Goal: Information Seeking & Learning: Learn about a topic

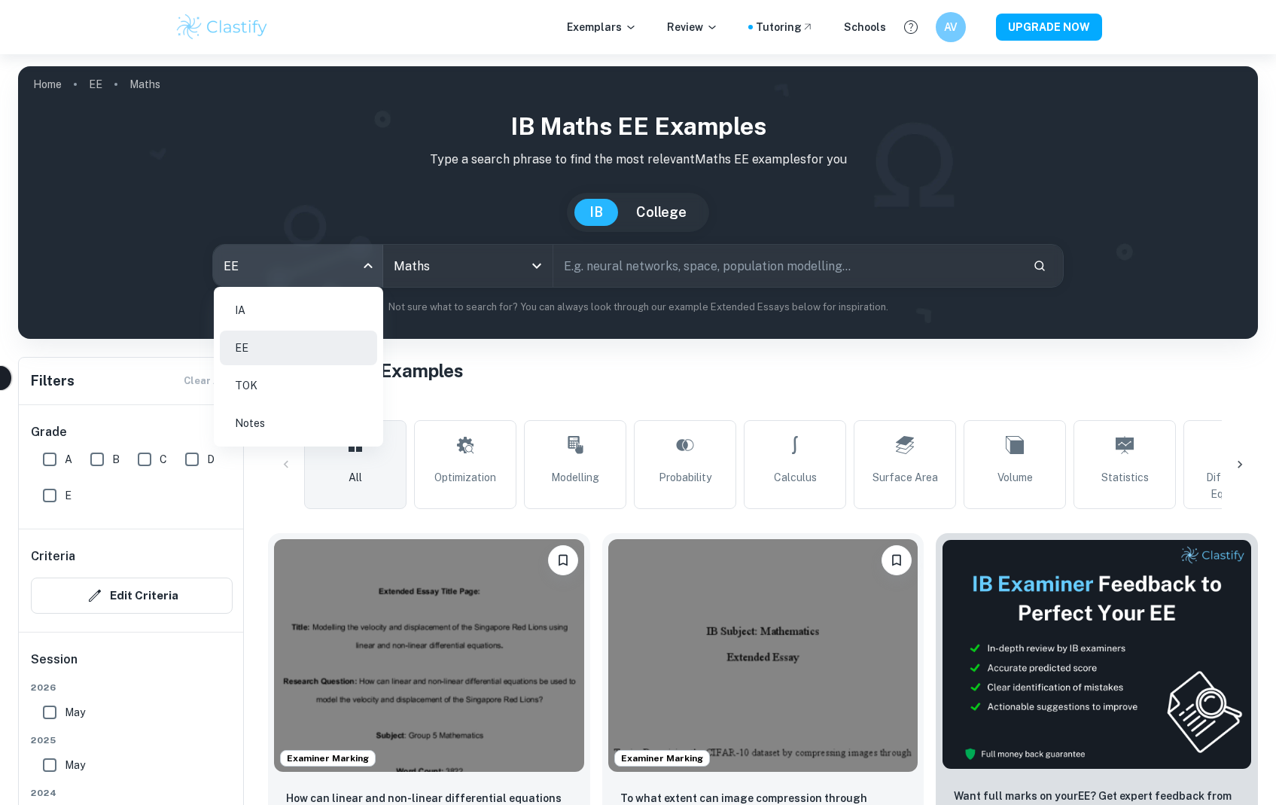
click at [309, 274] on body "We value your privacy We use cookies to enhance your browsing experience, serve…" at bounding box center [638, 456] width 1276 height 805
click at [280, 317] on li "IA" at bounding box center [298, 310] width 157 height 35
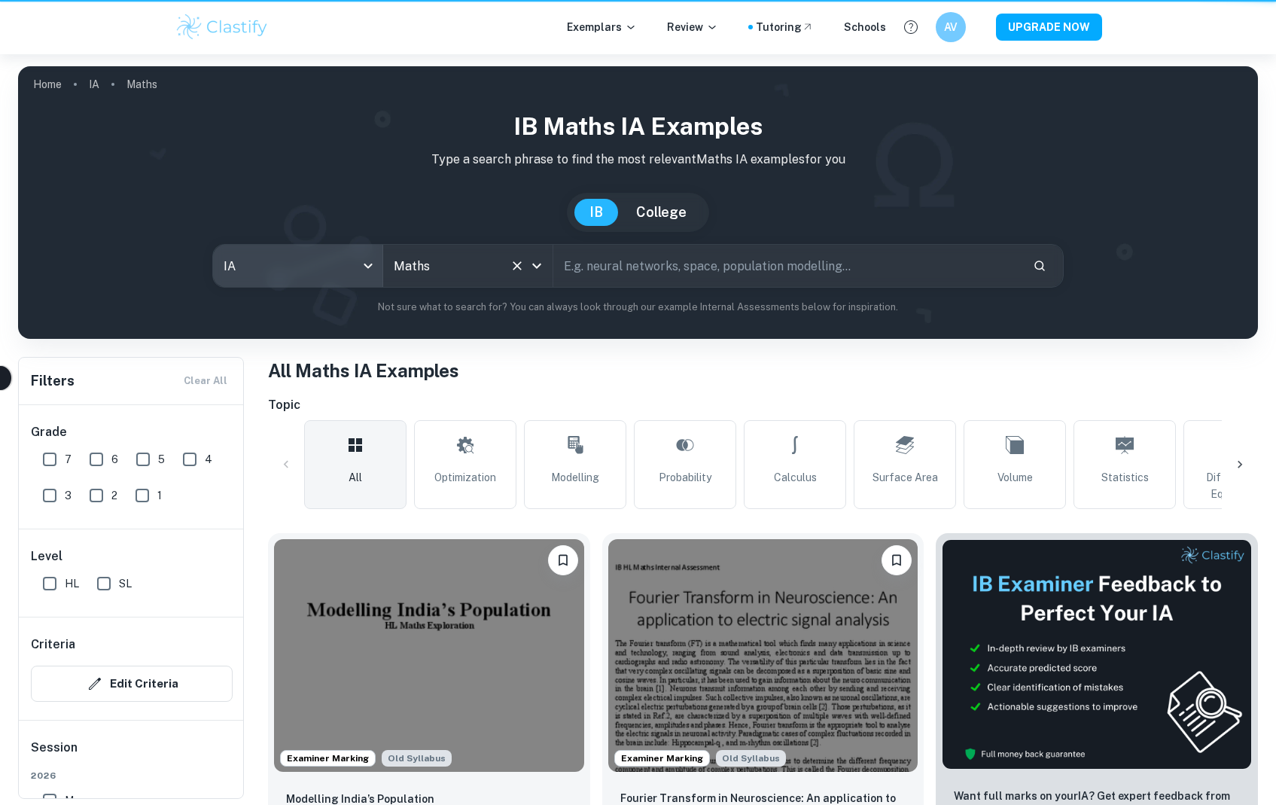
click at [444, 269] on input "Maths" at bounding box center [447, 266] width 114 height 29
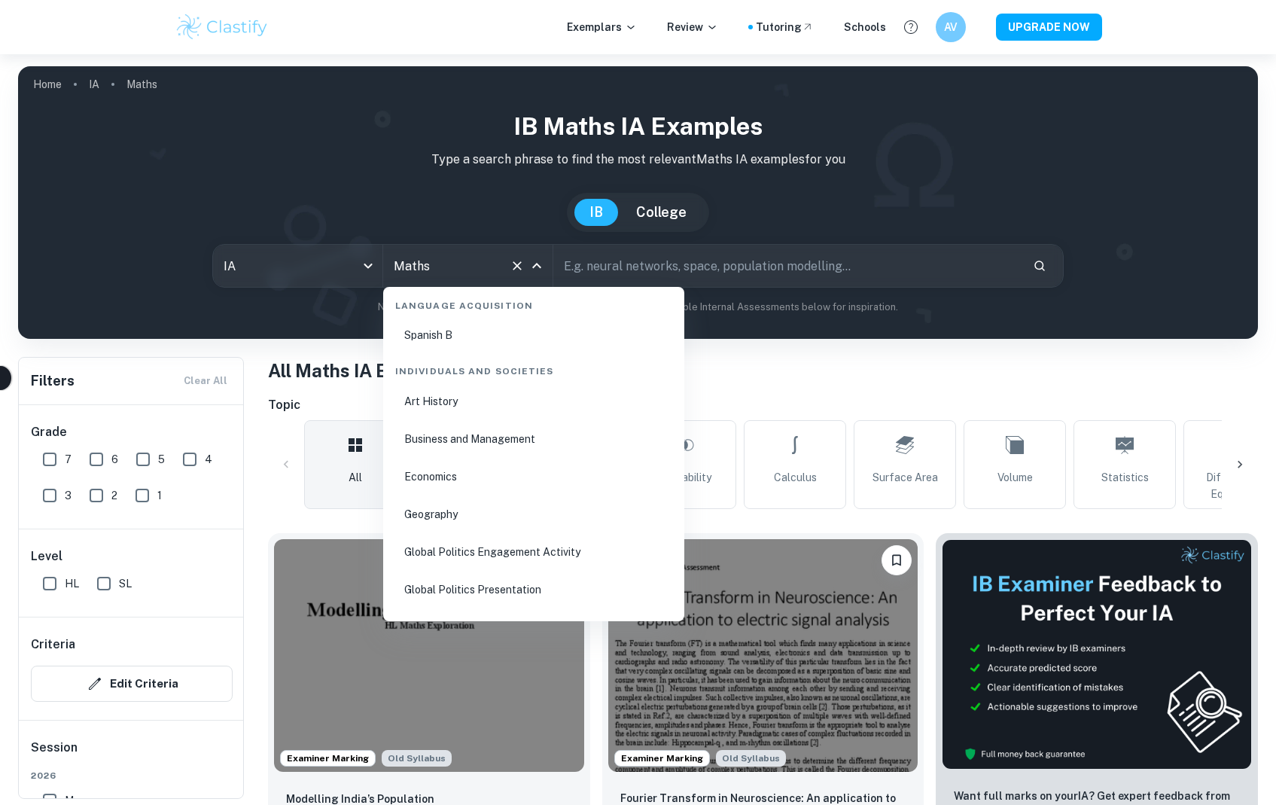
scroll to position [1758, 0]
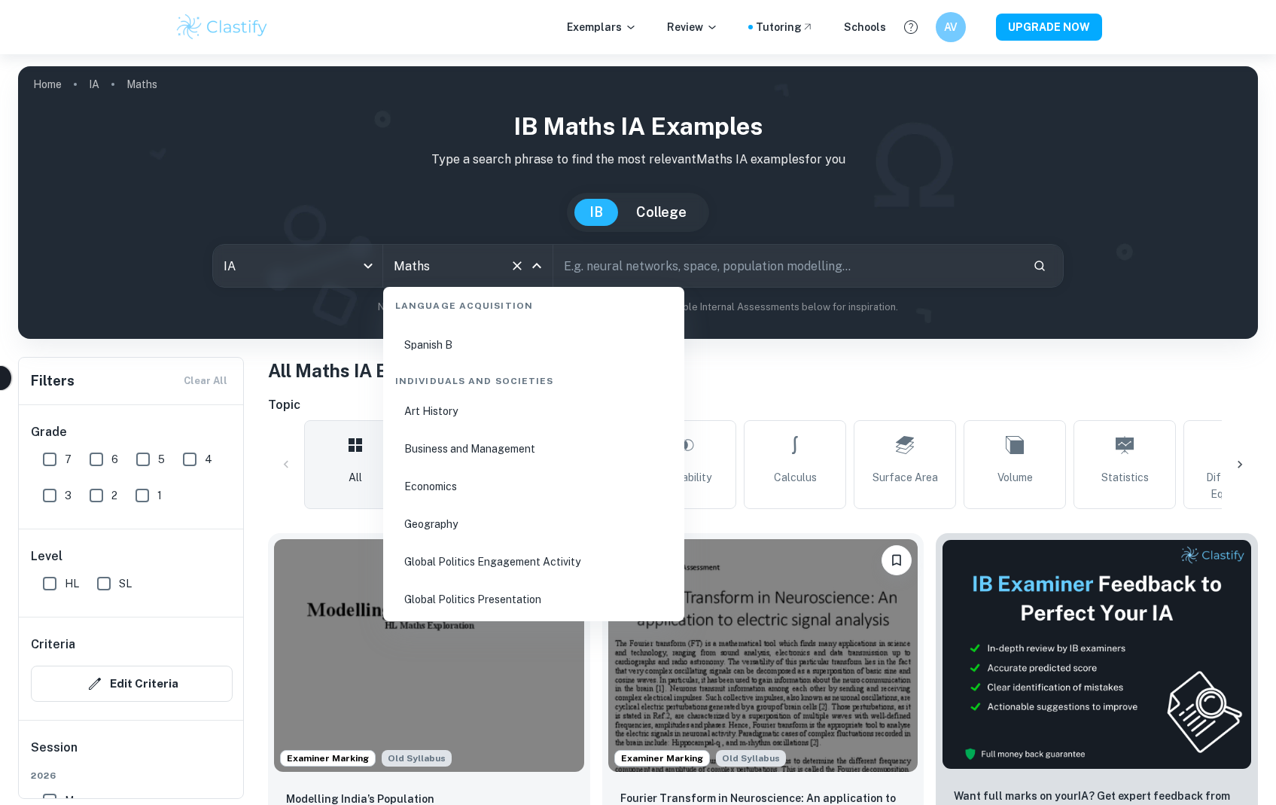
click at [499, 446] on li "Business and Management" at bounding box center [533, 449] width 289 height 35
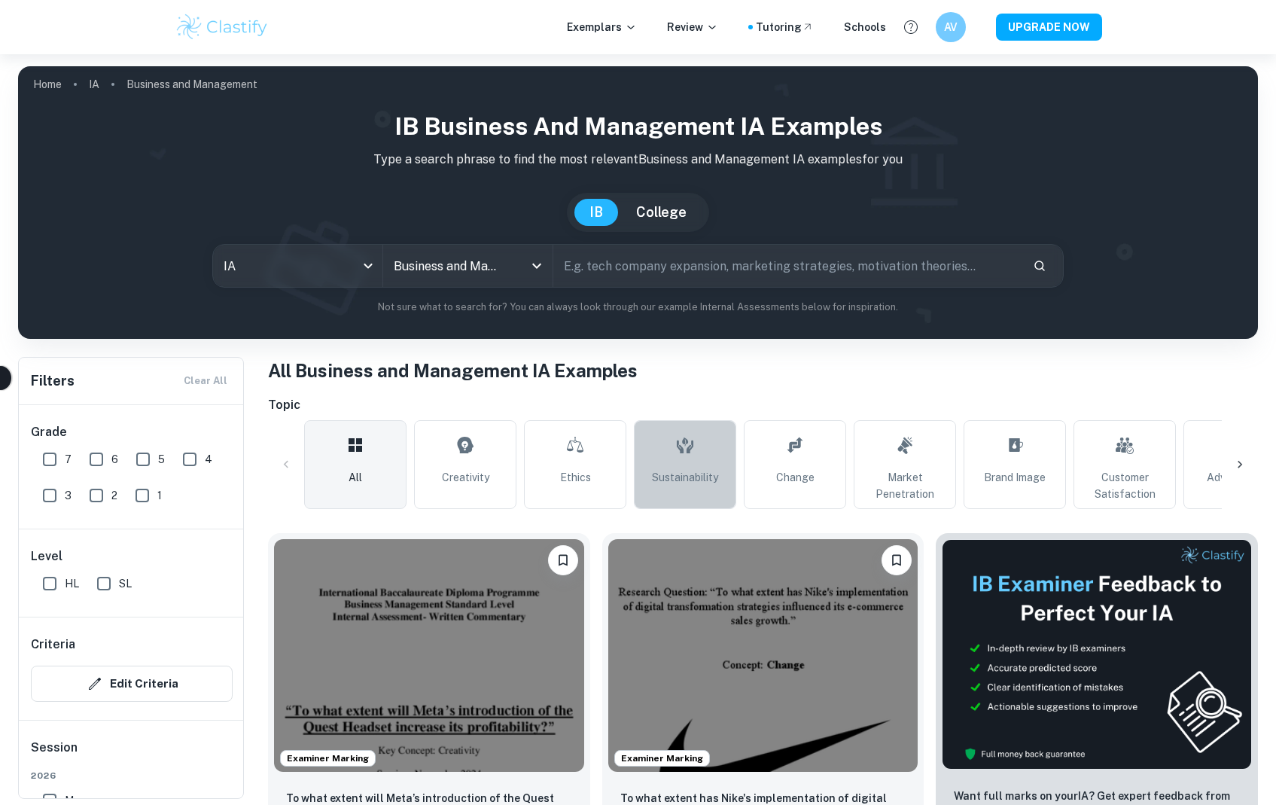
click at [689, 444] on icon at bounding box center [685, 445] width 18 height 36
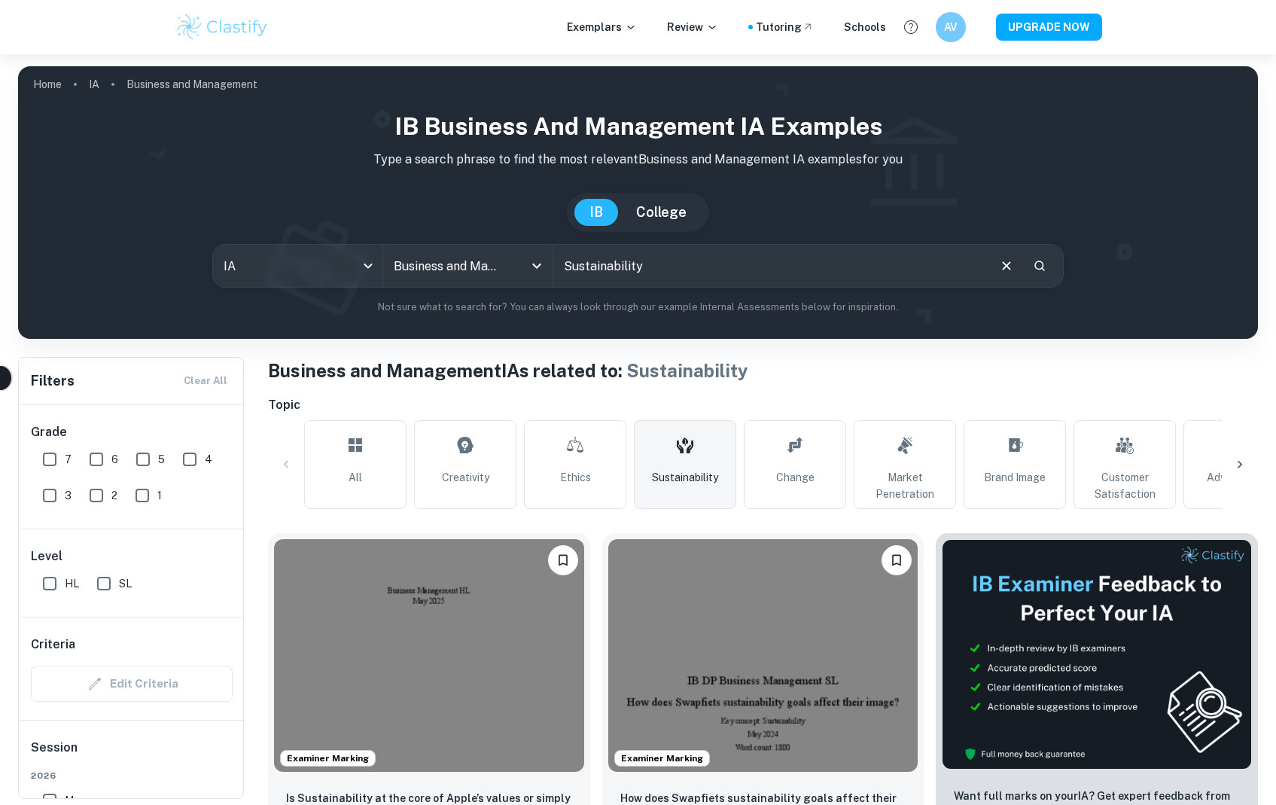
drag, startPoint x: 809, startPoint y: 560, endPoint x: 746, endPoint y: 36, distance: 527.1
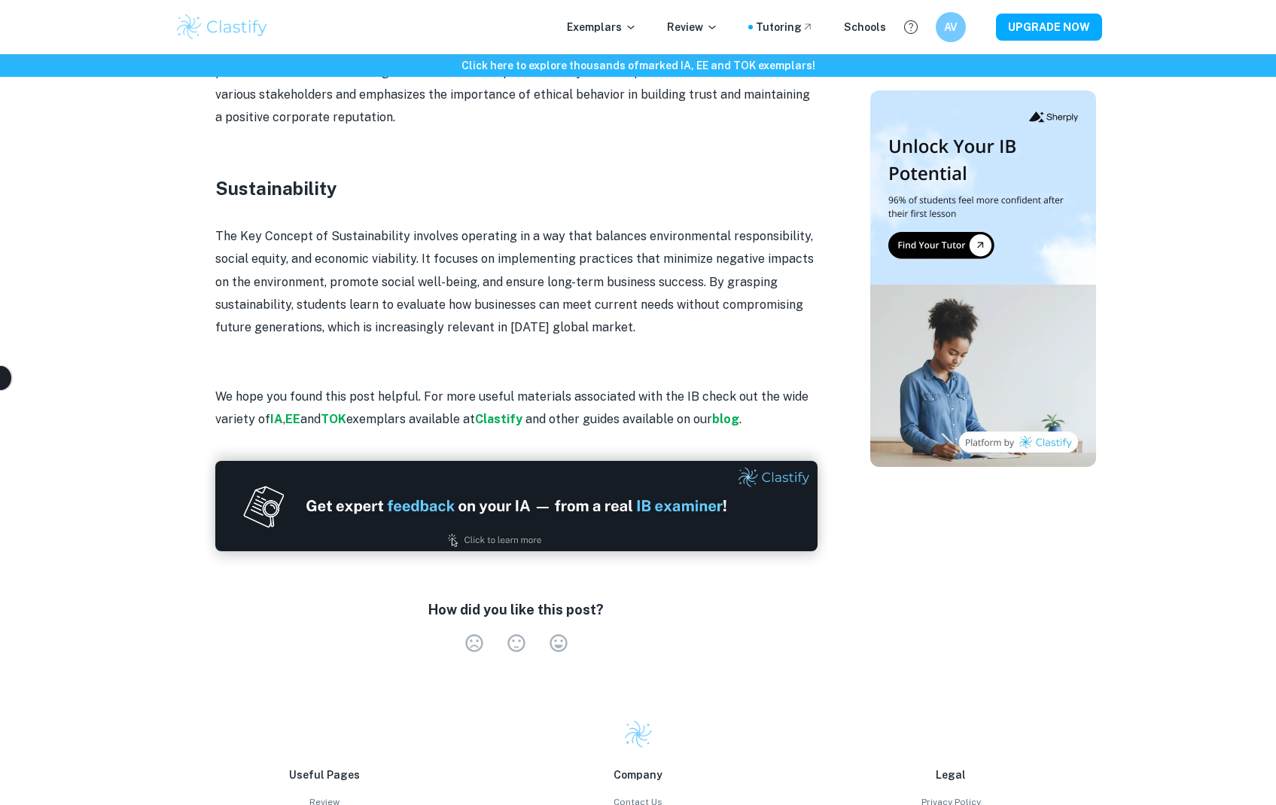
scroll to position [1523, 0]
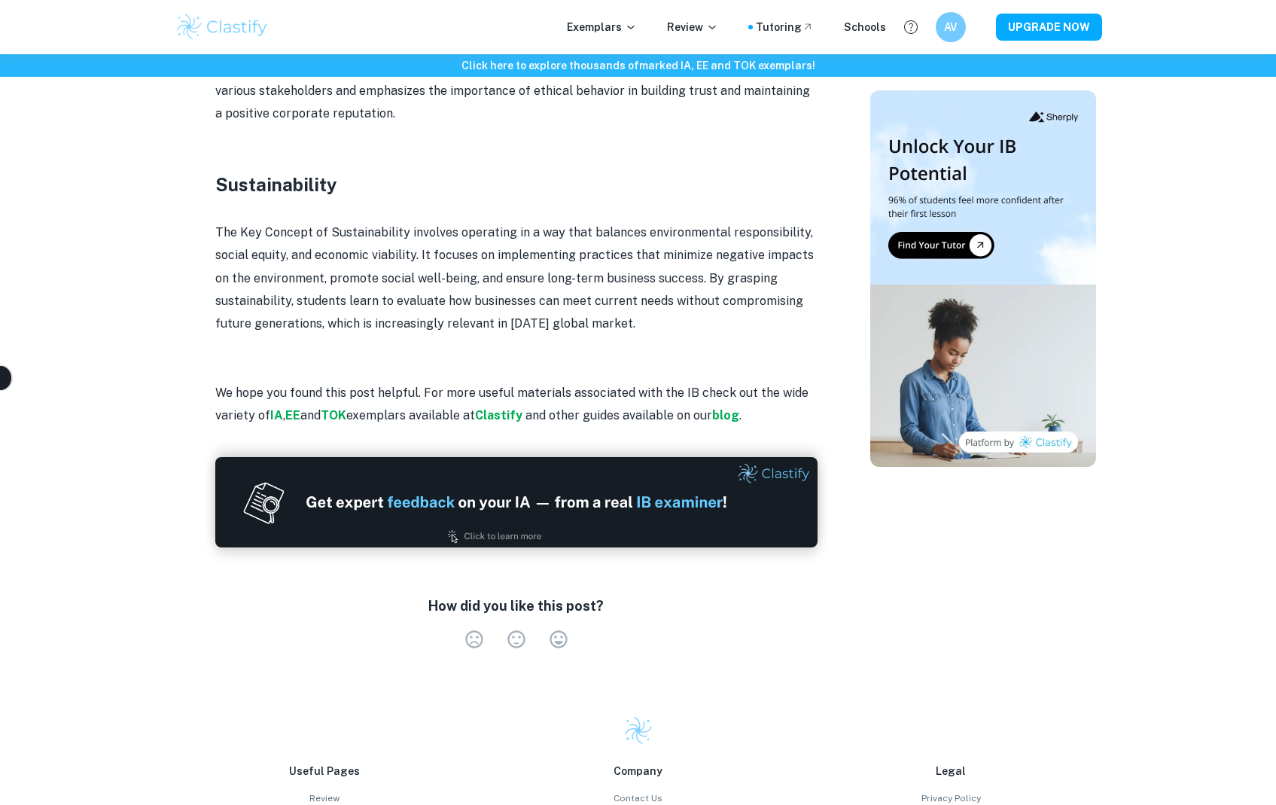
drag, startPoint x: 197, startPoint y: 183, endPoint x: 666, endPoint y: 321, distance: 489.0
click at [666, 321] on p "The Key Concept of Sustainability involves operating in a way that balances env…" at bounding box center [516, 278] width 602 height 114
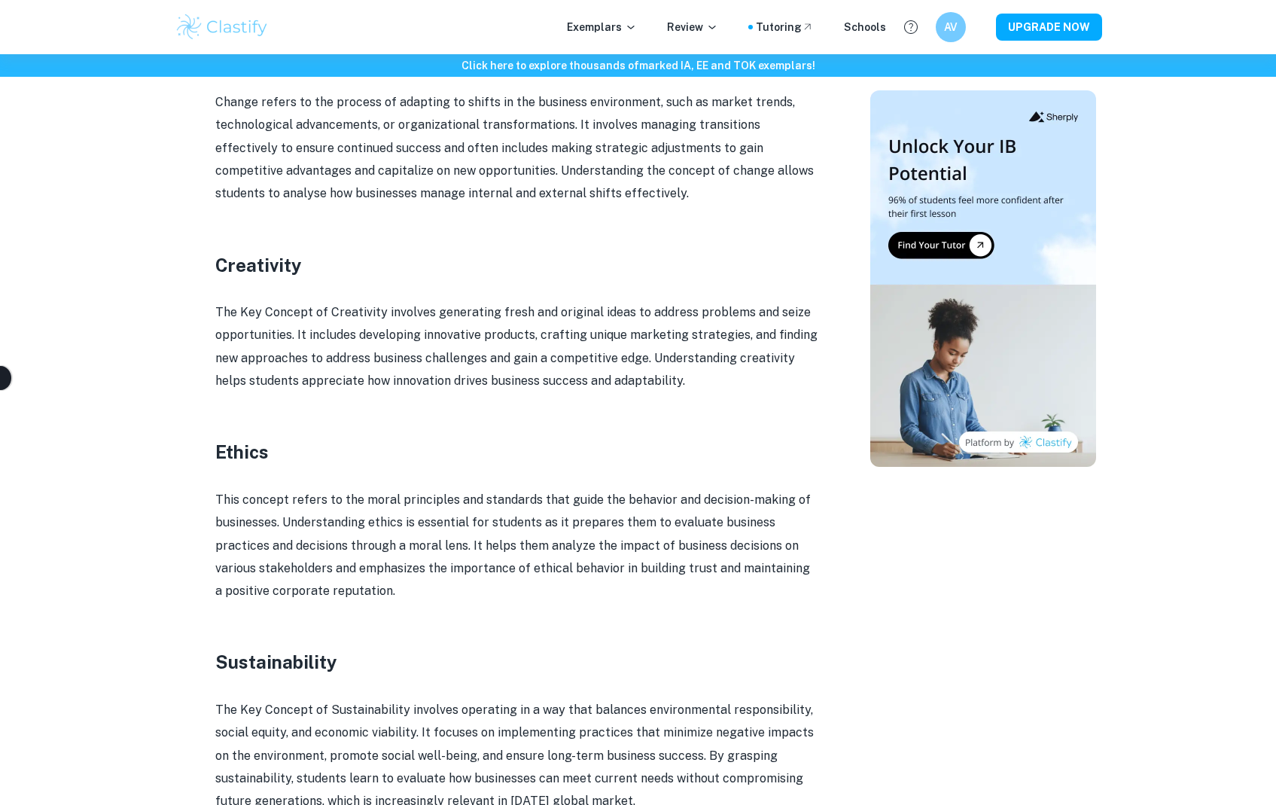
scroll to position [509, 0]
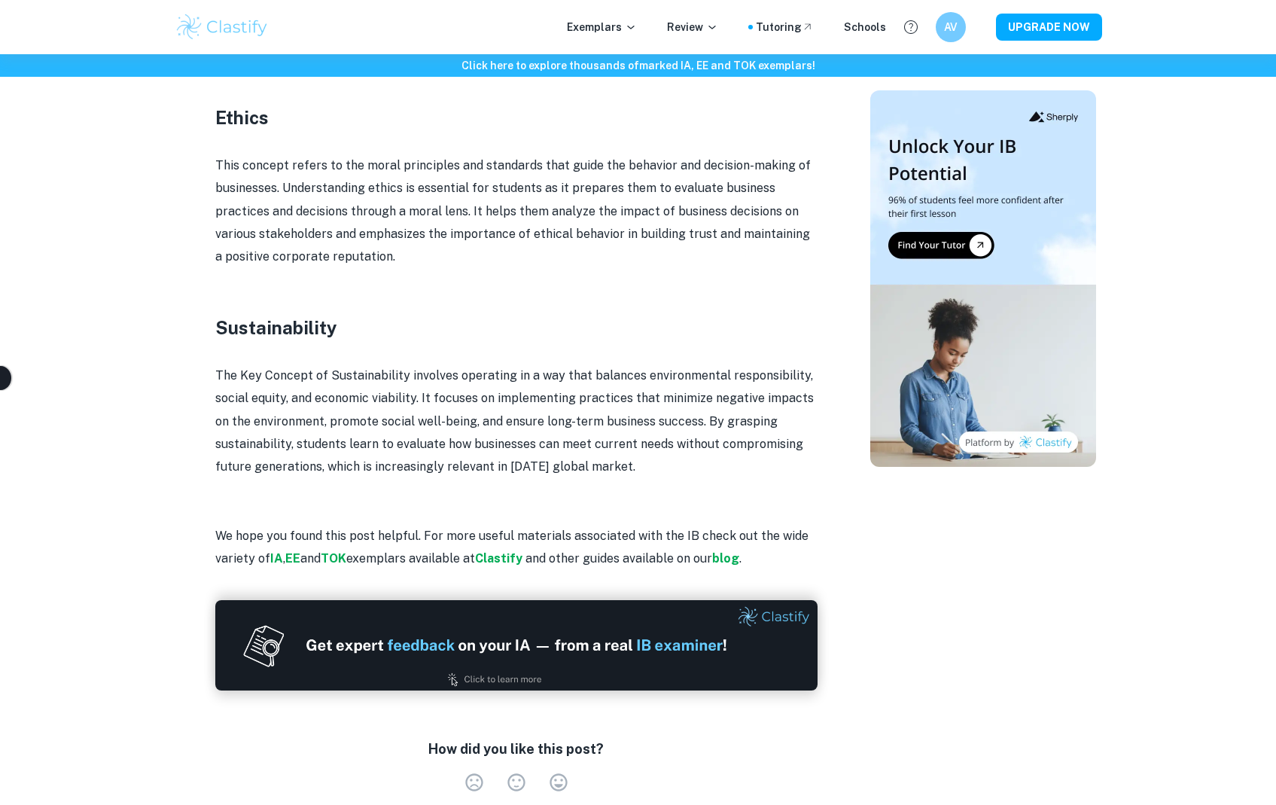
scroll to position [1426, 0]
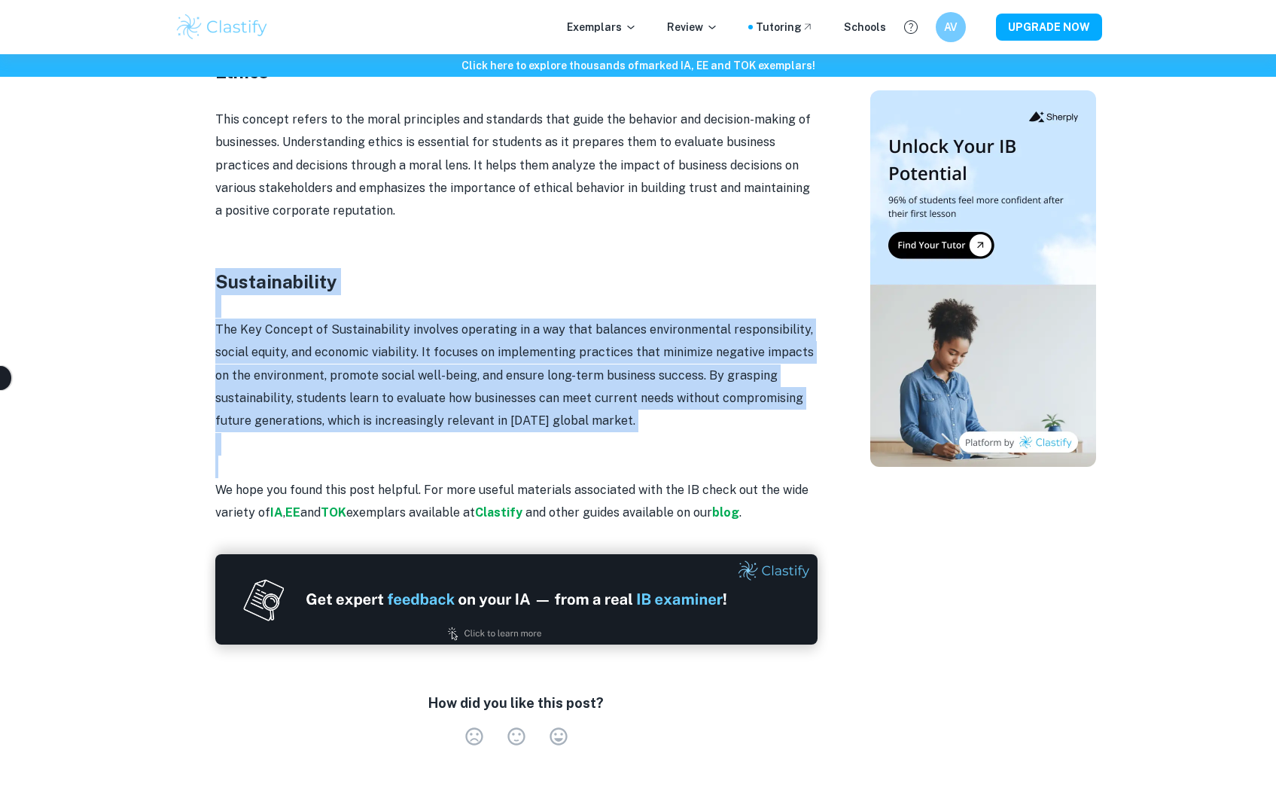
drag, startPoint x: 209, startPoint y: 284, endPoint x: 725, endPoint y: 464, distance: 546.4
copy div "Sustainability The Key Concept of Sustainability involves operating in a way th…"
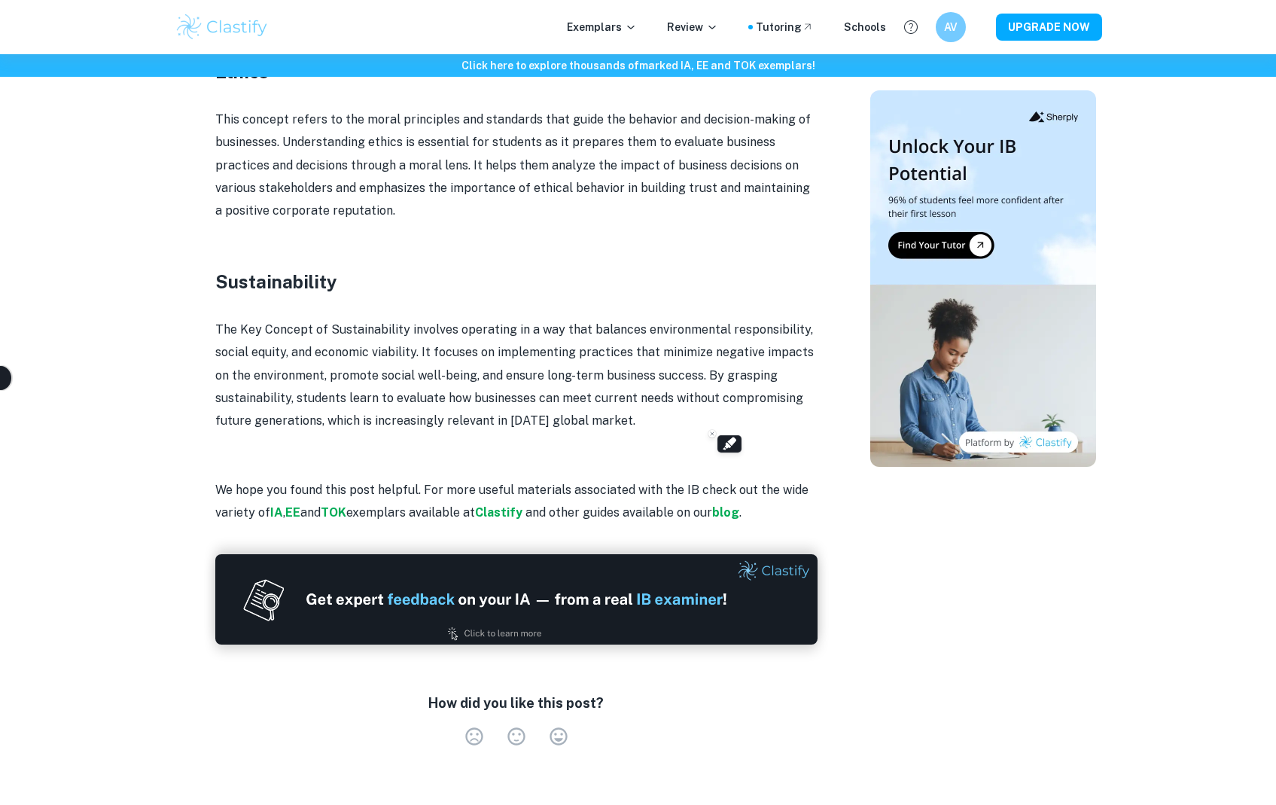
click at [809, 178] on p "This concept refers to the moral principles and standards that guide the behavi…" at bounding box center [516, 165] width 602 height 114
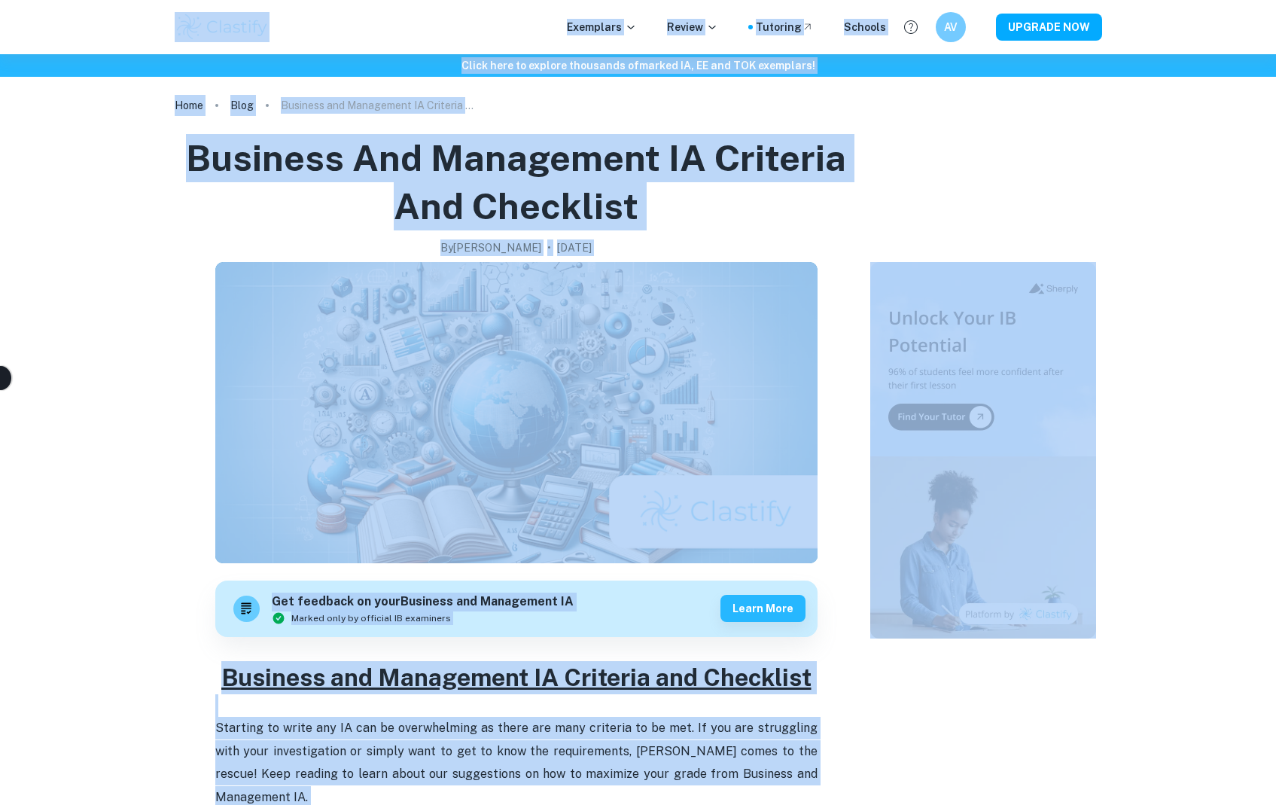
click at [846, 137] on h1 "Business and Management IA Criteria and Checklist" at bounding box center [517, 182] width 672 height 96
